Goal: Transaction & Acquisition: Purchase product/service

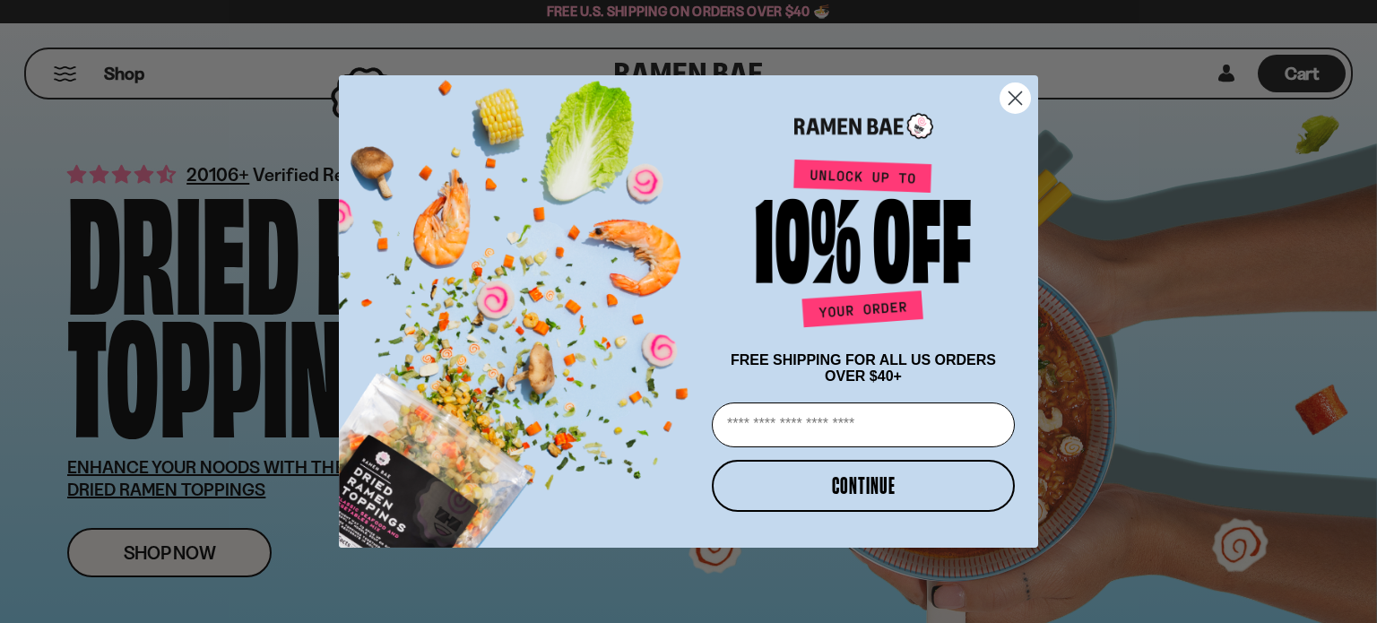
click at [1015, 89] on circle "Close dialog" at bounding box center [1016, 98] width 30 height 30
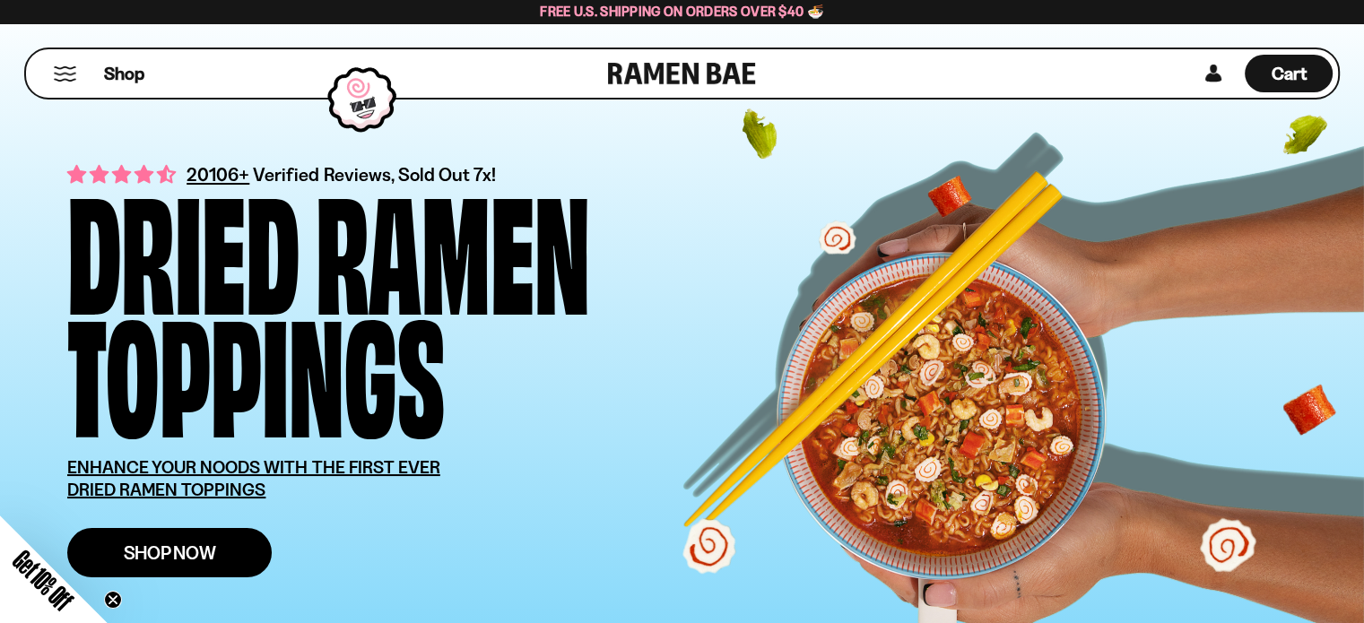
click at [176, 537] on link "Shop Now" at bounding box center [169, 552] width 204 height 49
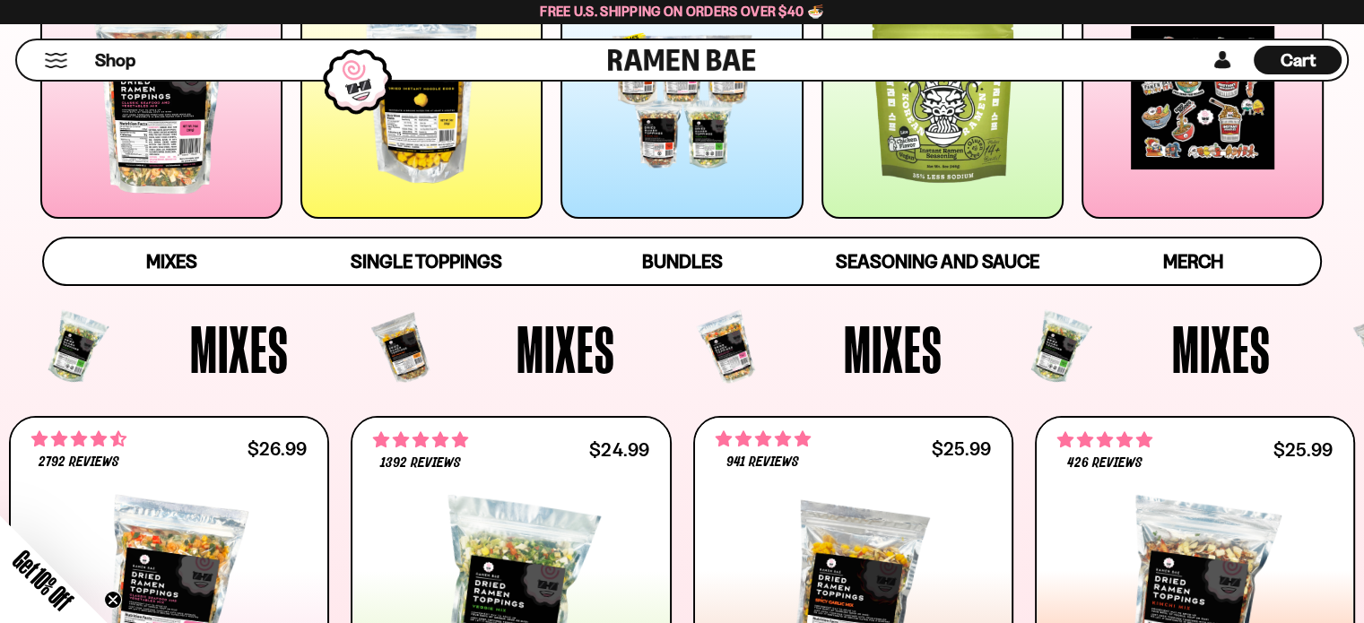
scroll to position [90, 0]
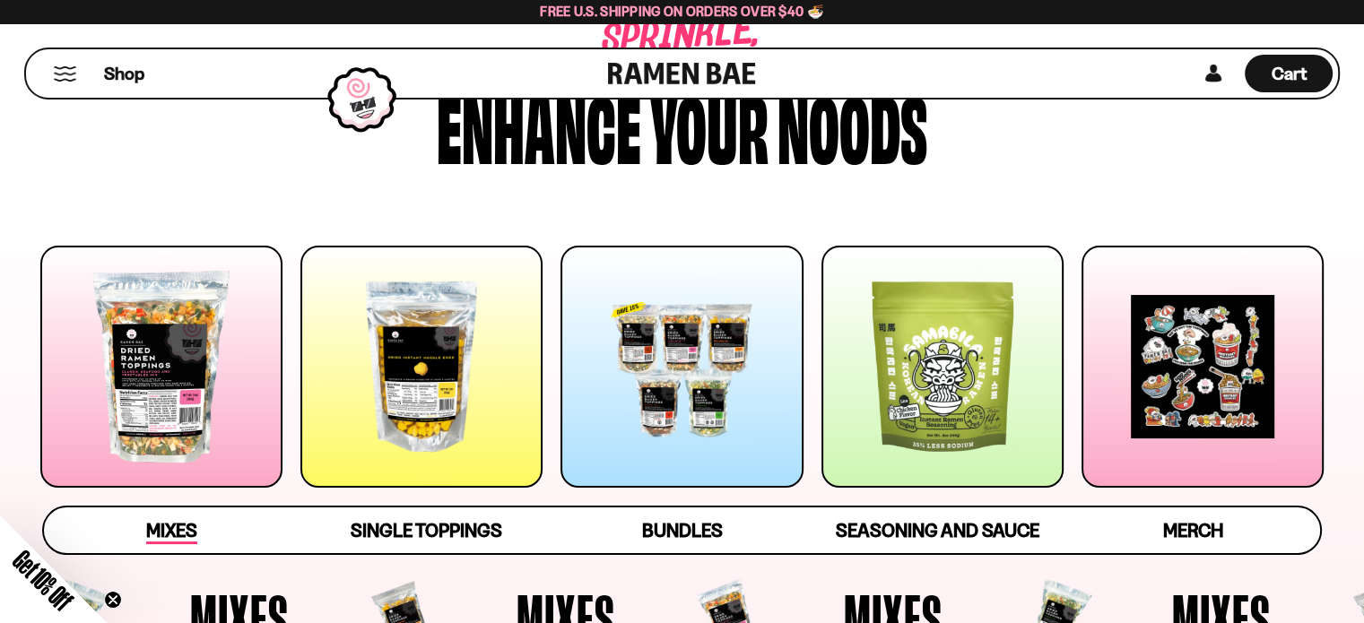
click at [158, 530] on span "Mixes" at bounding box center [171, 531] width 51 height 25
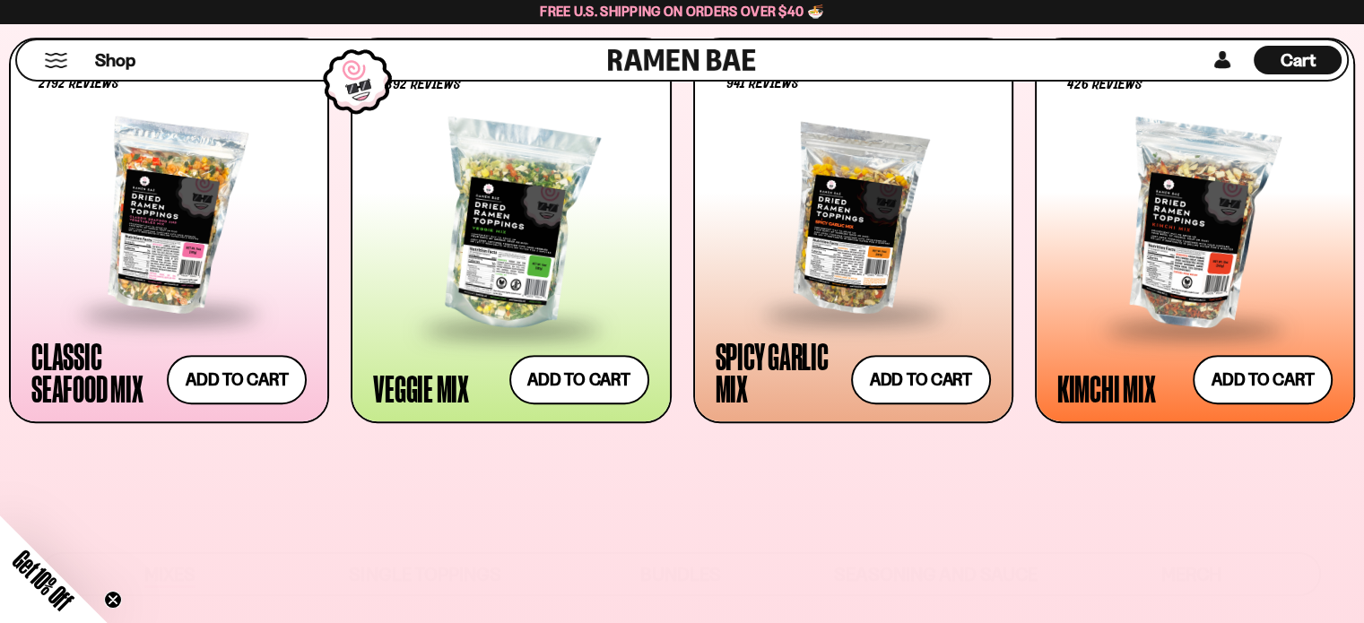
scroll to position [757, 0]
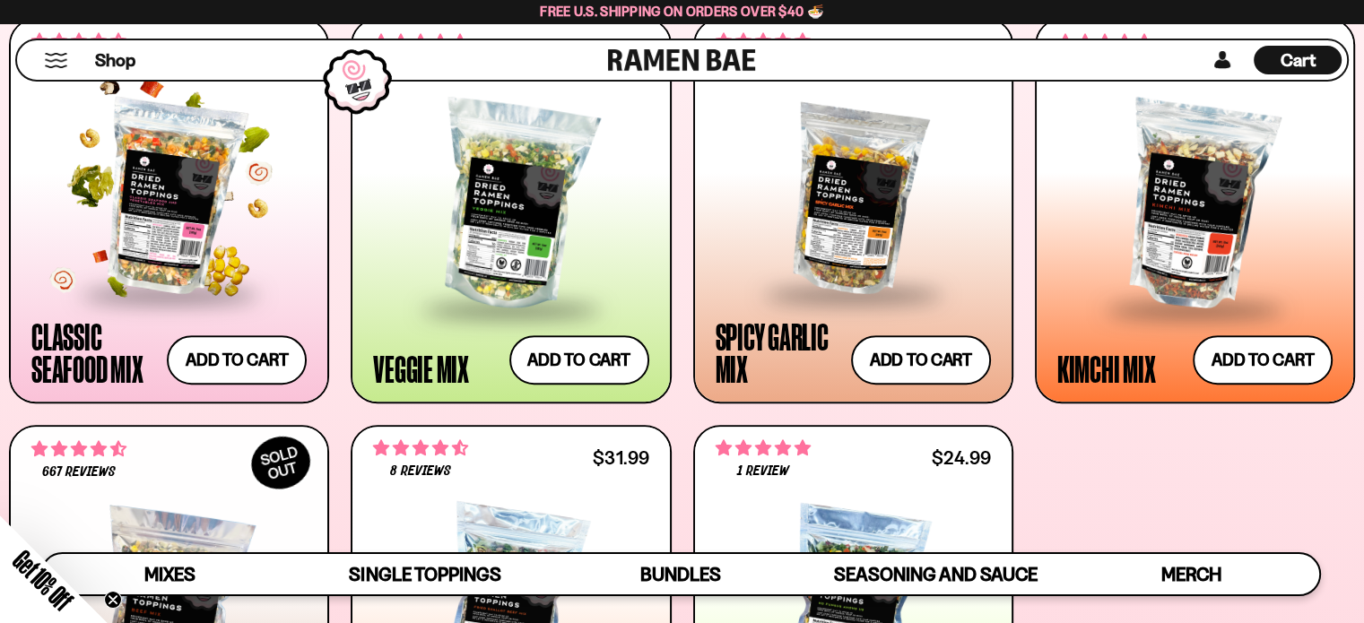
click at [158, 254] on div at bounding box center [168, 197] width 275 height 190
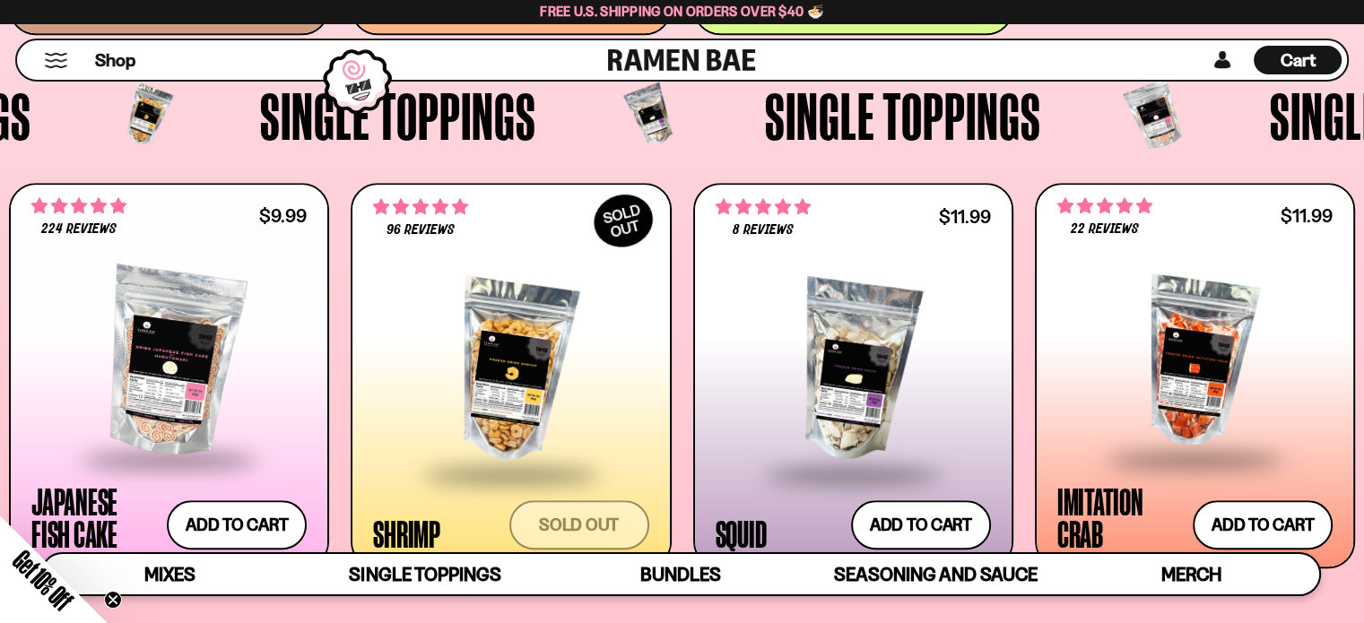
scroll to position [1564, 0]
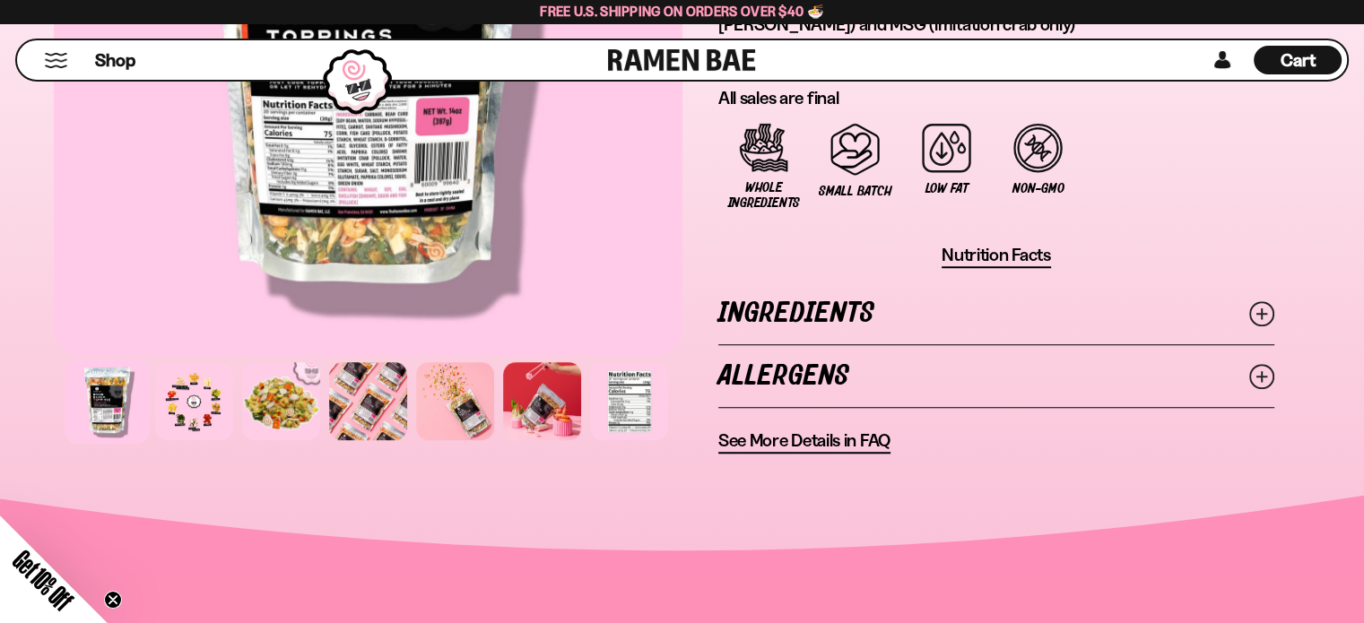
scroll to position [1345, 0]
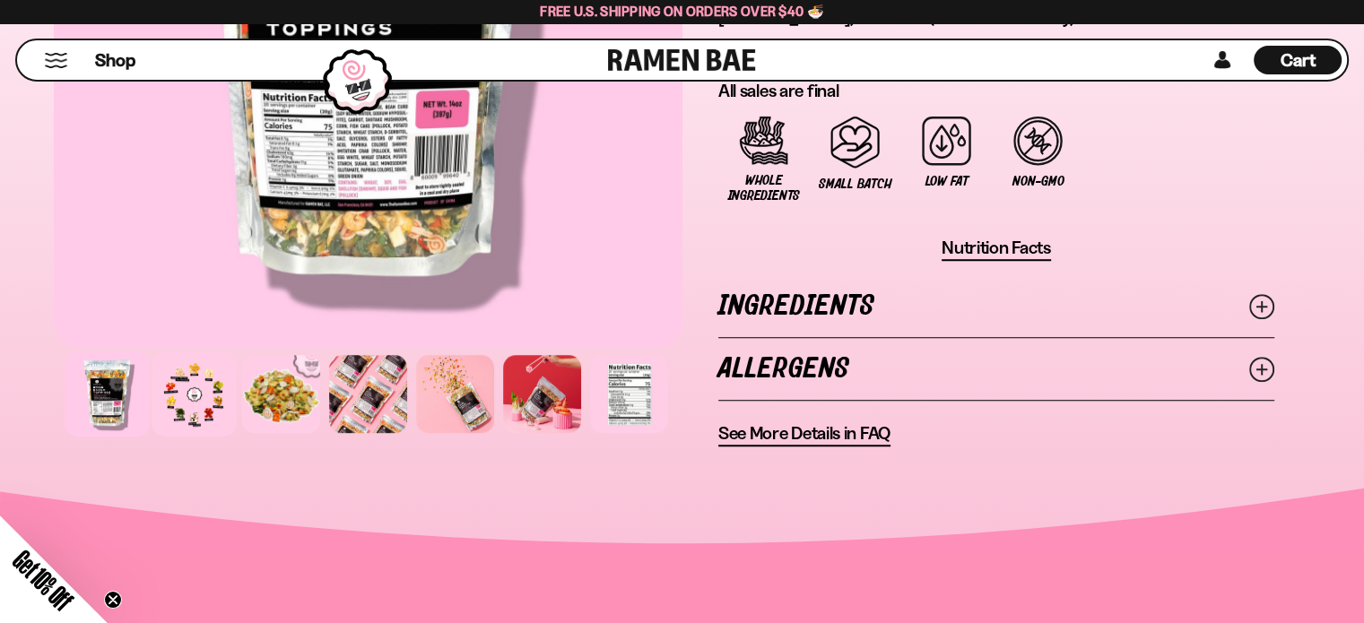
click at [185, 395] on div at bounding box center [194, 393] width 85 height 85
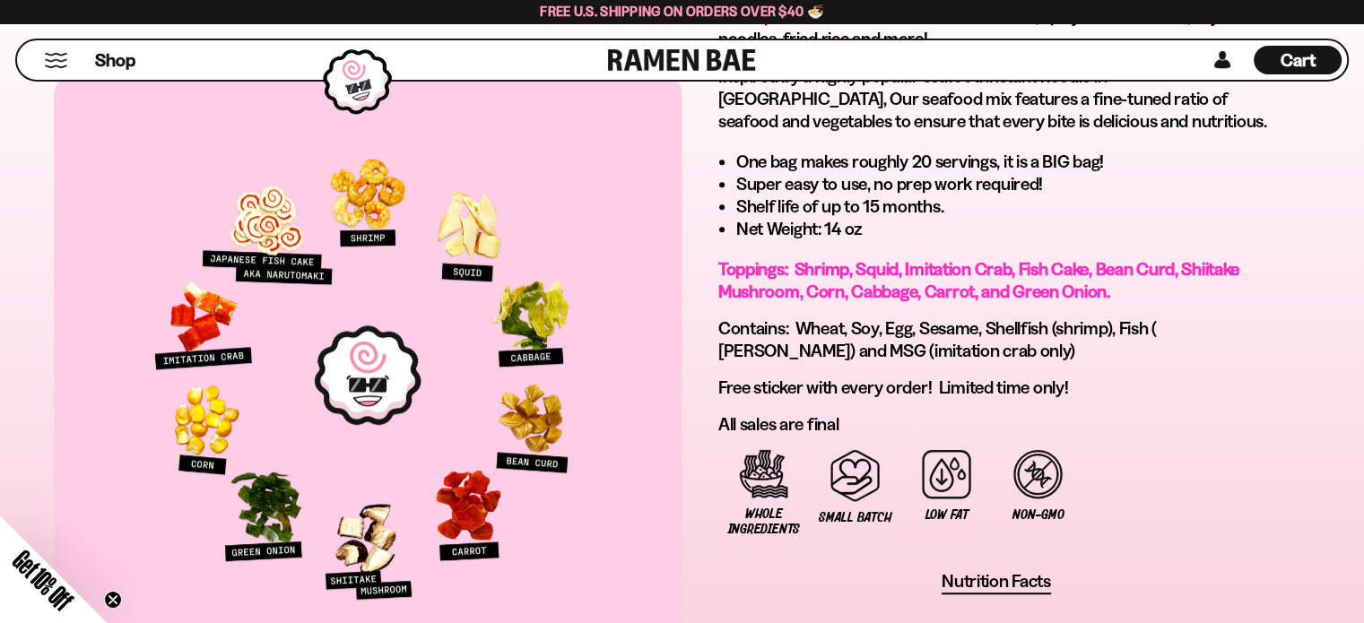
scroll to position [986, 0]
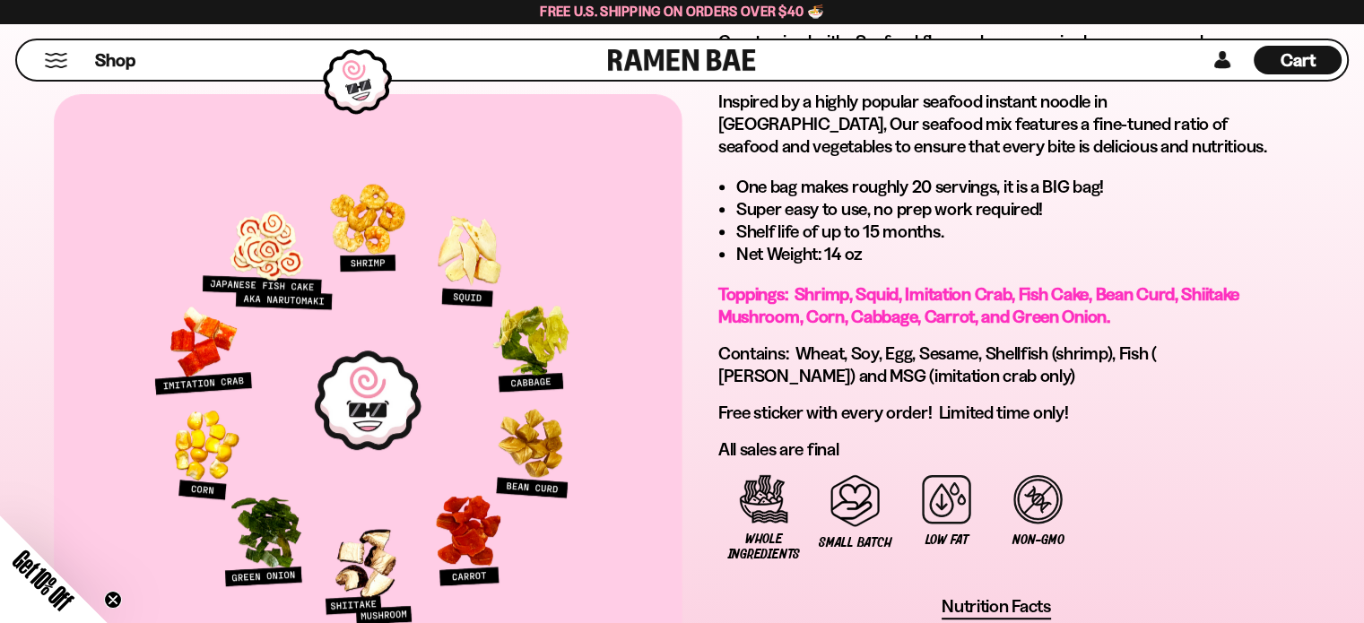
click at [290, 368] on div at bounding box center [368, 400] width 629 height 612
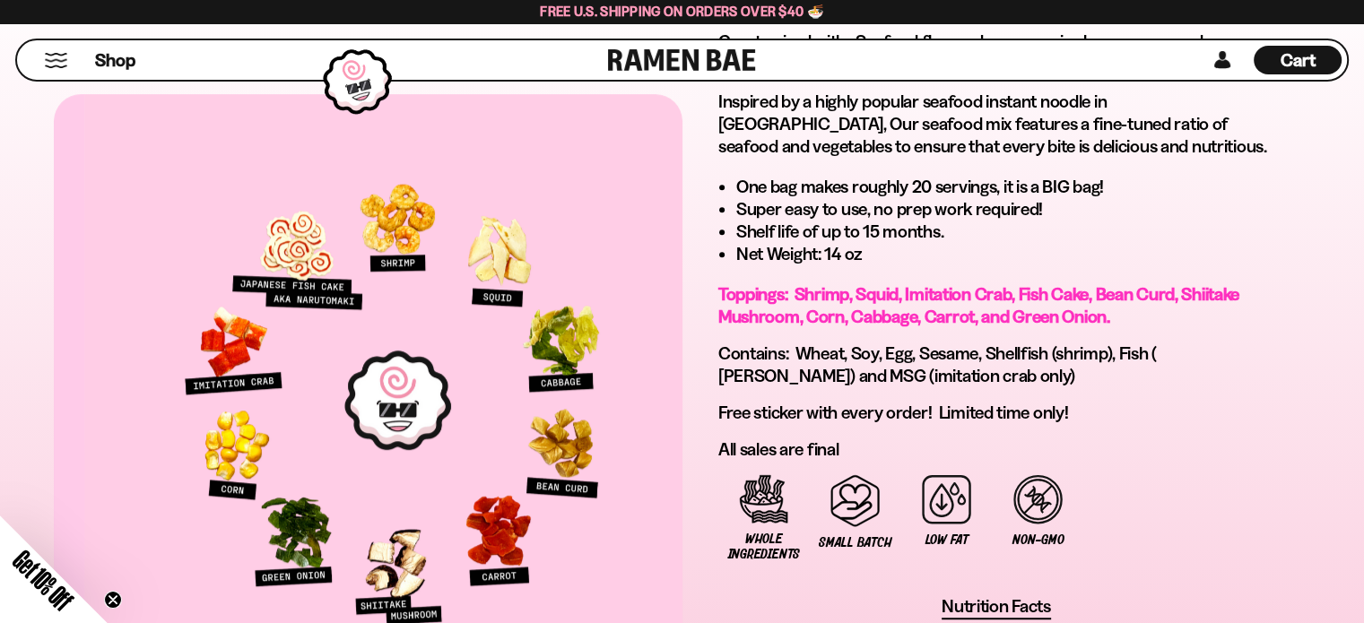
click at [320, 299] on div at bounding box center [398, 400] width 629 height 612
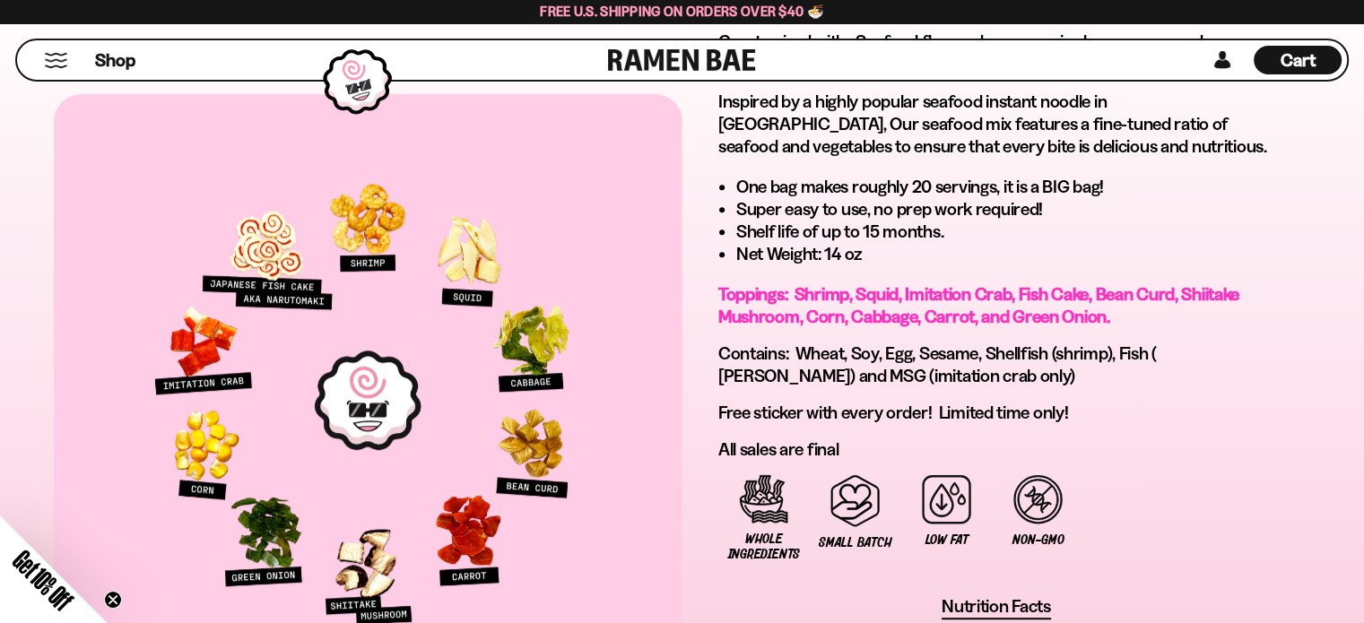
click at [110, 596] on icon "Close teaser" at bounding box center [112, 599] width 7 height 7
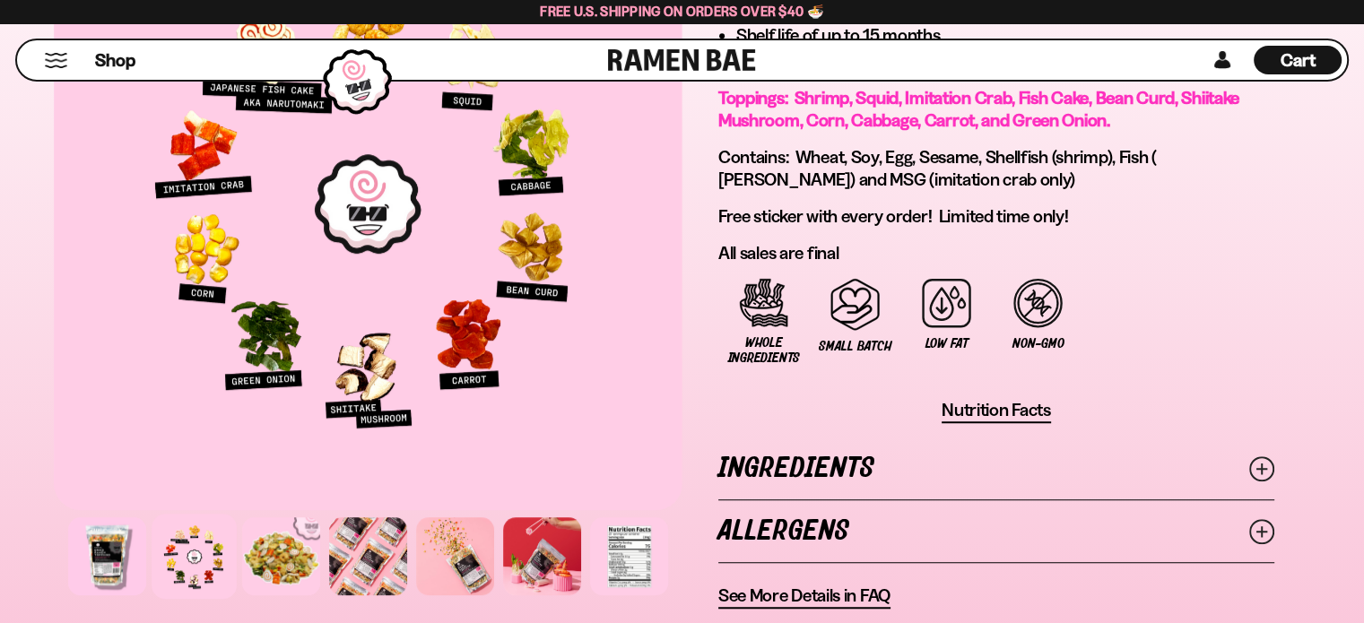
scroll to position [1255, 0]
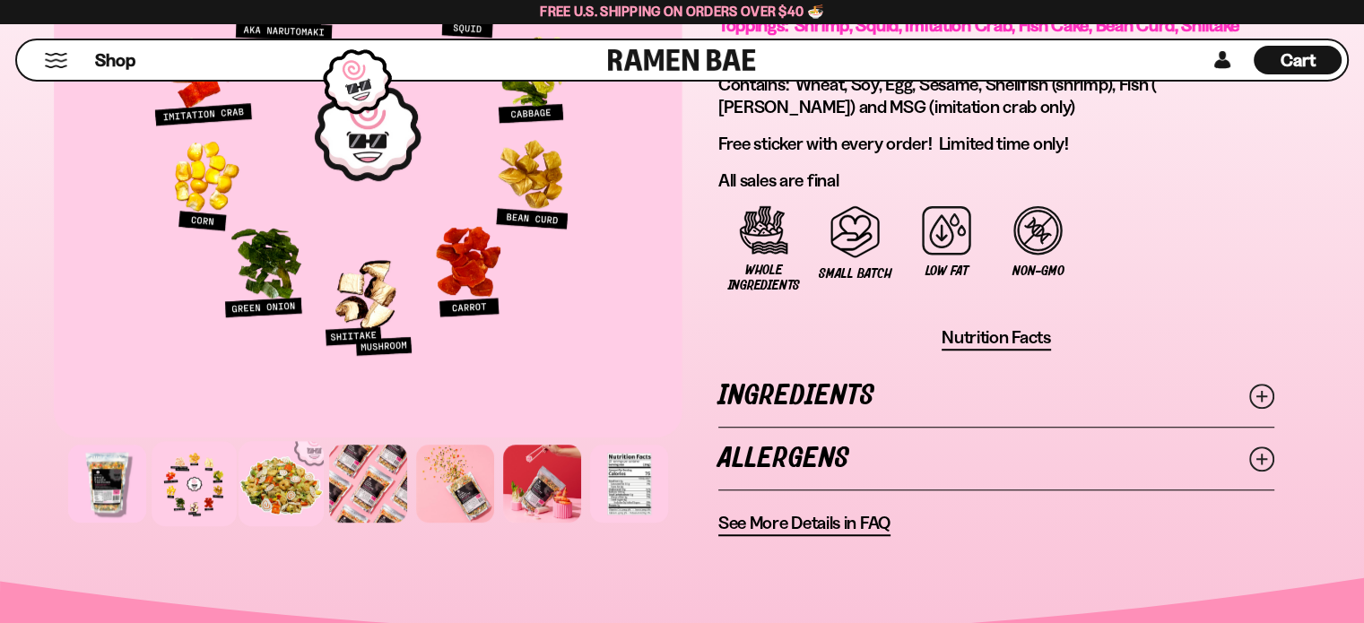
click at [290, 485] on div at bounding box center [280, 483] width 85 height 85
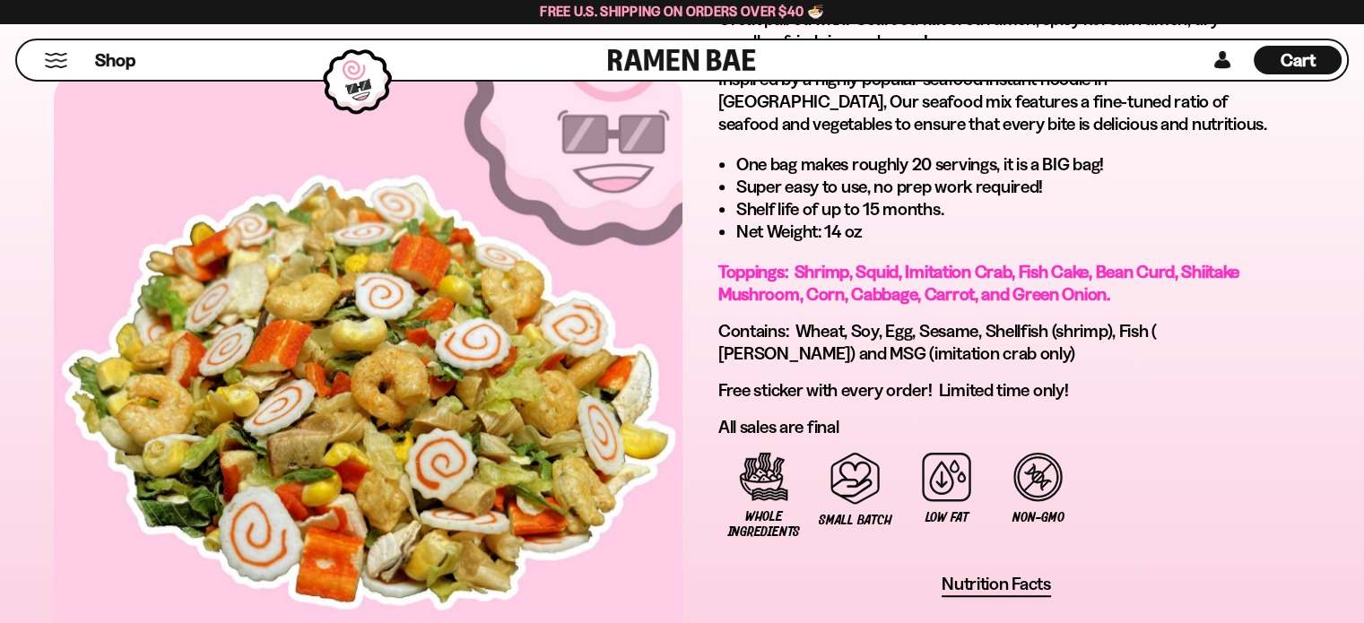
scroll to position [986, 0]
